Goal: Task Accomplishment & Management: Use online tool/utility

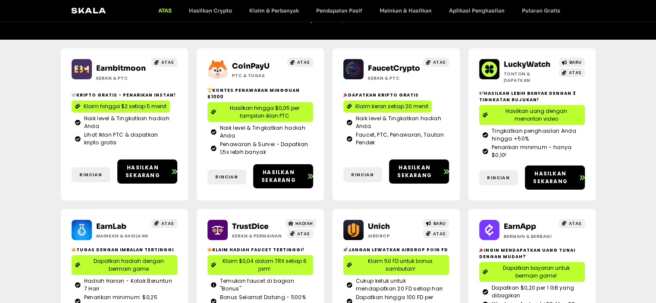
scroll to position [129, 0]
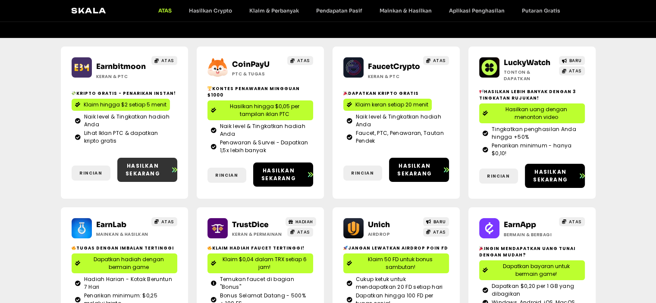
click at [135, 162] on font "Hasilkan sekarang" at bounding box center [143, 169] width 35 height 15
click at [104, 102] on font "Klaim hingga $2 setiap 5 menit" at bounding box center [125, 104] width 83 height 7
click at [171, 164] on span "Hasilkan sekarang" at bounding box center [147, 170] width 60 height 16
